Goal: Check status: Check status

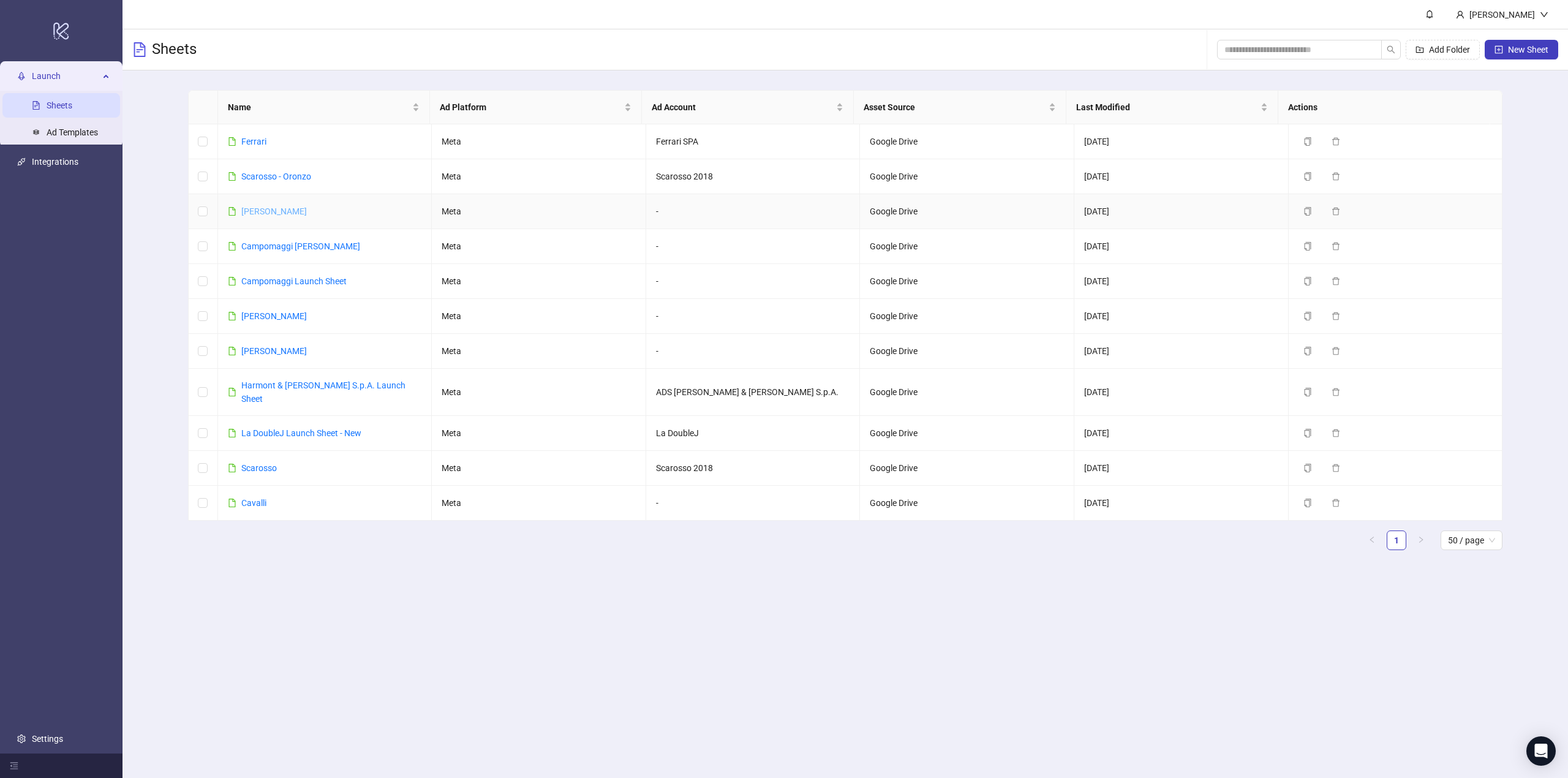
click at [267, 213] on link "[PERSON_NAME]" at bounding box center [274, 211] width 66 height 10
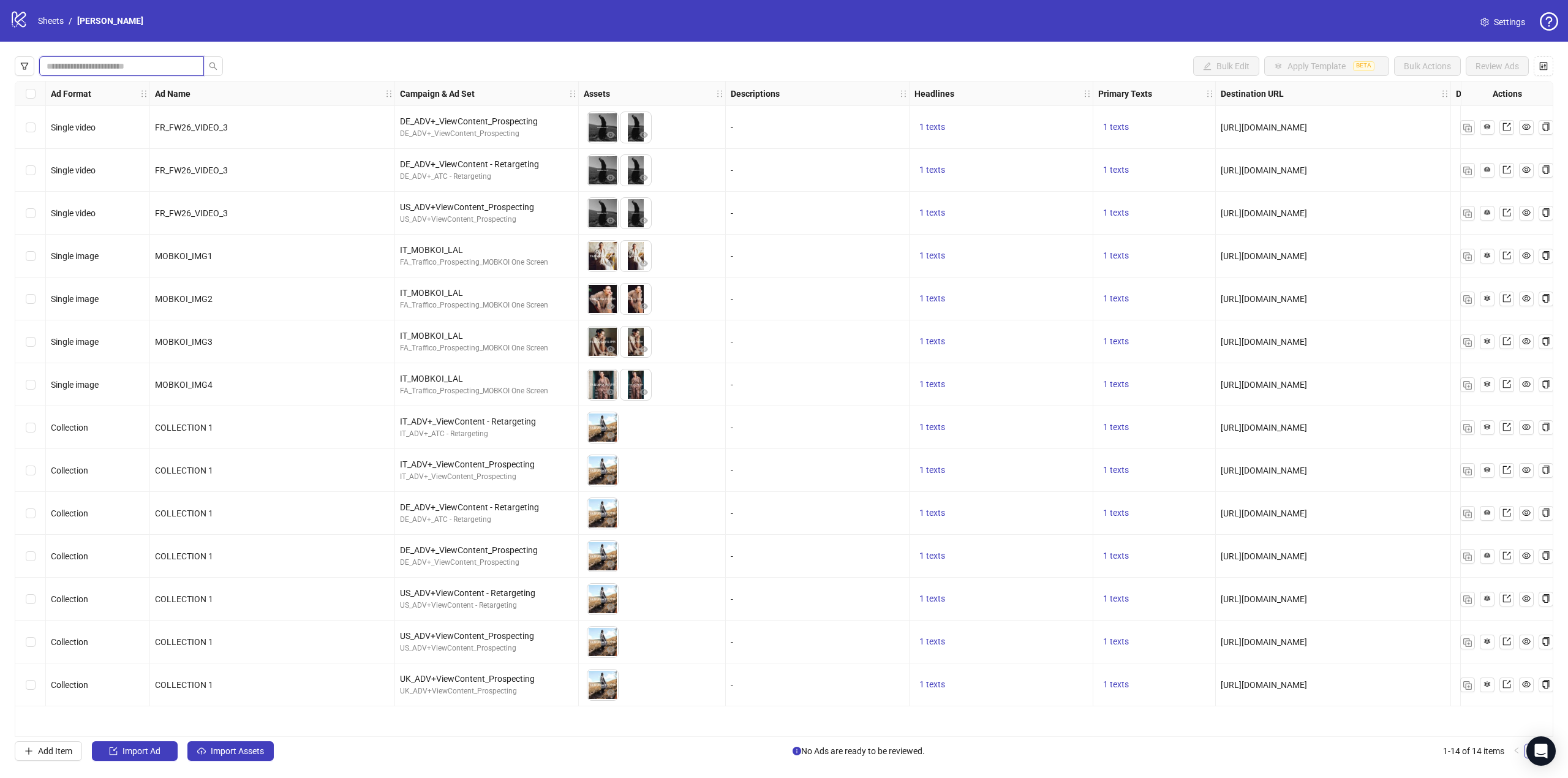
click at [101, 64] on input "search" at bounding box center [116, 66] width 140 height 14
click at [33, 69] on button "button" at bounding box center [25, 66] width 20 height 20
click at [113, 241] on div at bounding box center [137, 238] width 207 height 17
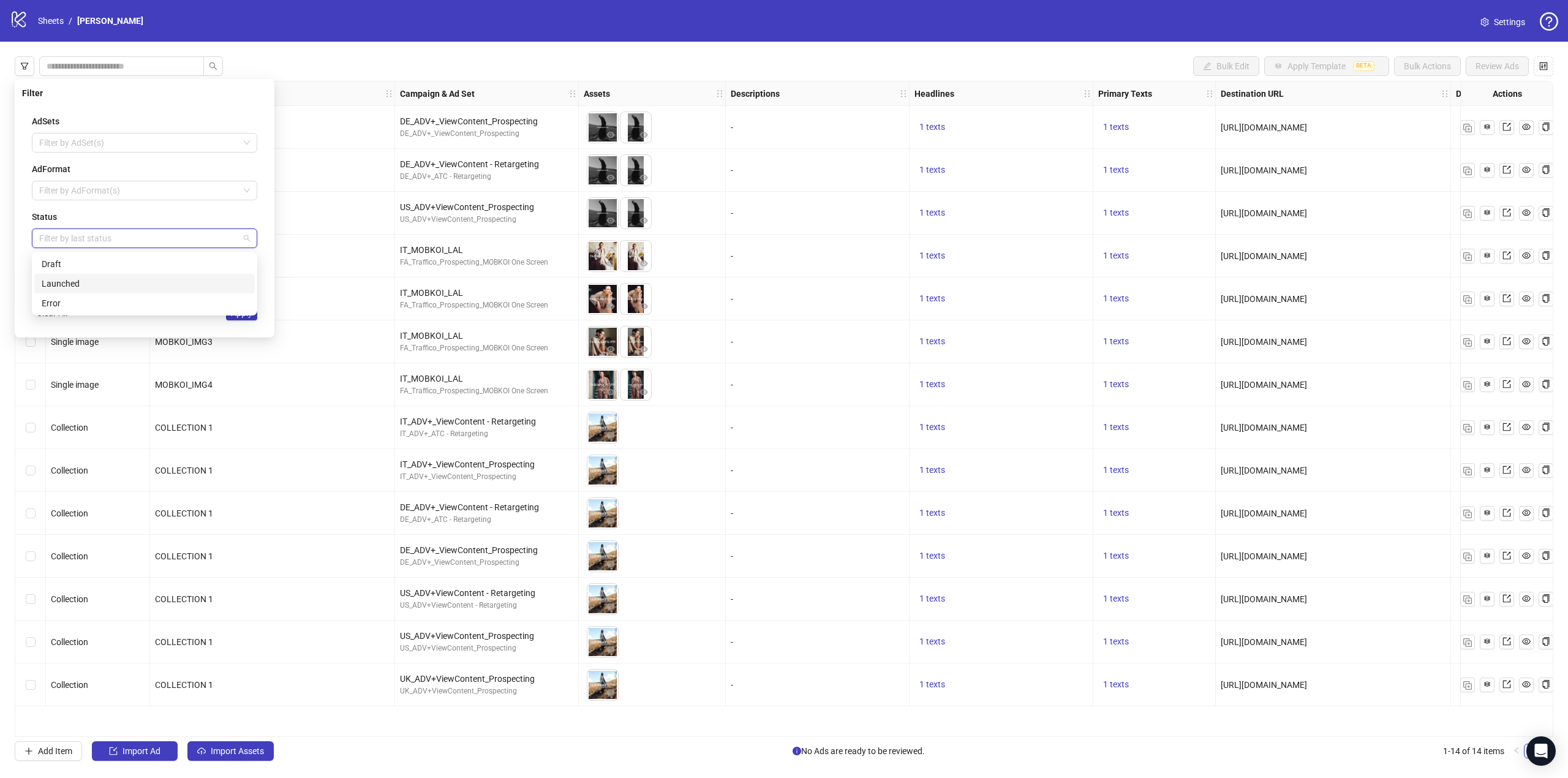
click at [58, 284] on div "Launched" at bounding box center [144, 284] width 206 height 14
click at [268, 299] on div "Filter AdSets Filter by AdSet(s) AdFormat Filter by AdFormat(s) Status Launched…" at bounding box center [144, 208] width 259 height 258
click at [237, 312] on span "Apply" at bounding box center [242, 313] width 22 height 10
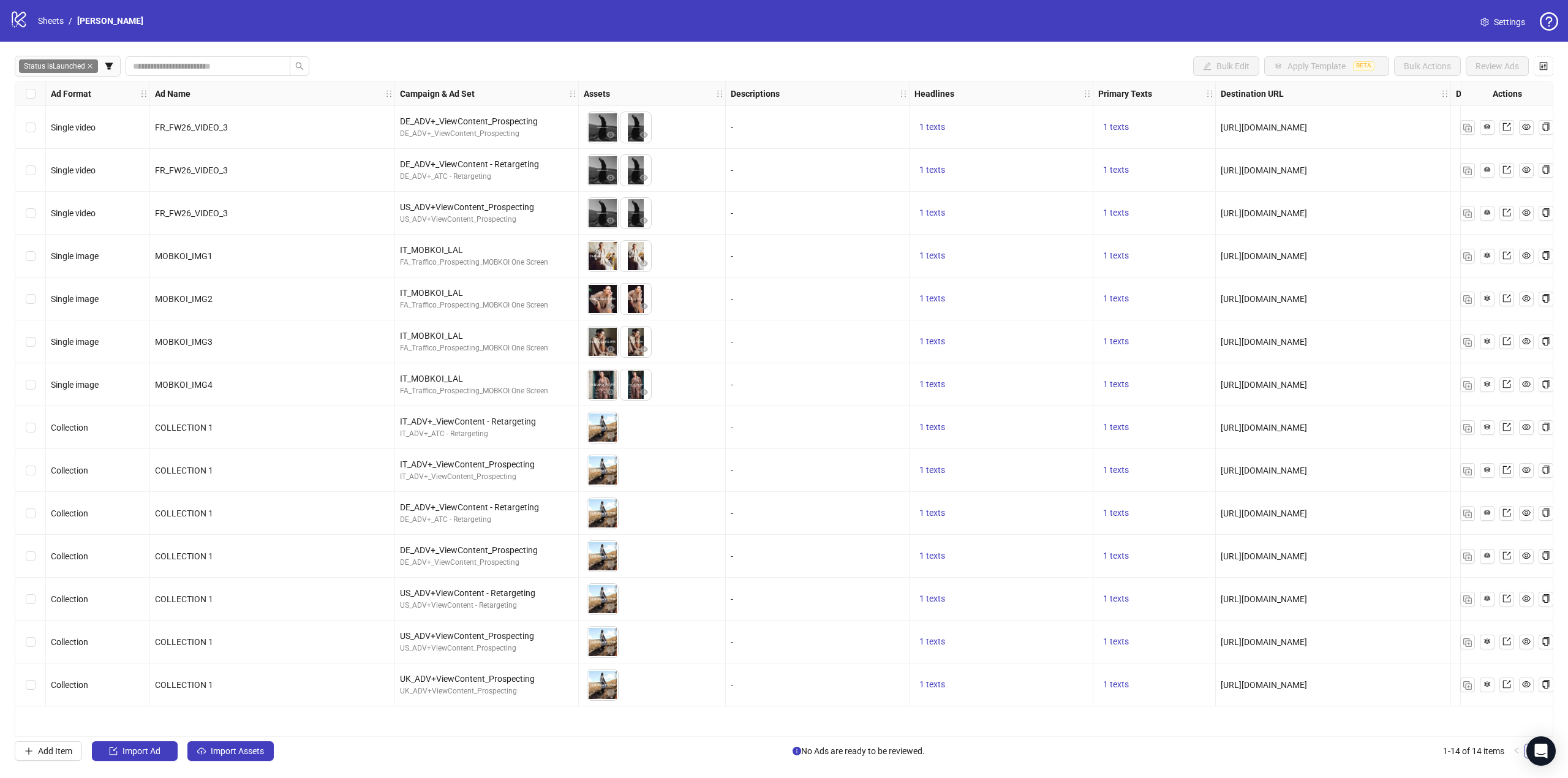
click at [89, 63] on span "Status is Launched" at bounding box center [59, 66] width 79 height 14
click at [93, 74] on div "Status is Launched" at bounding box center [59, 66] width 82 height 16
click at [93, 68] on icon "close" at bounding box center [90, 66] width 6 height 6
